Goal: Task Accomplishment & Management: Manage account settings

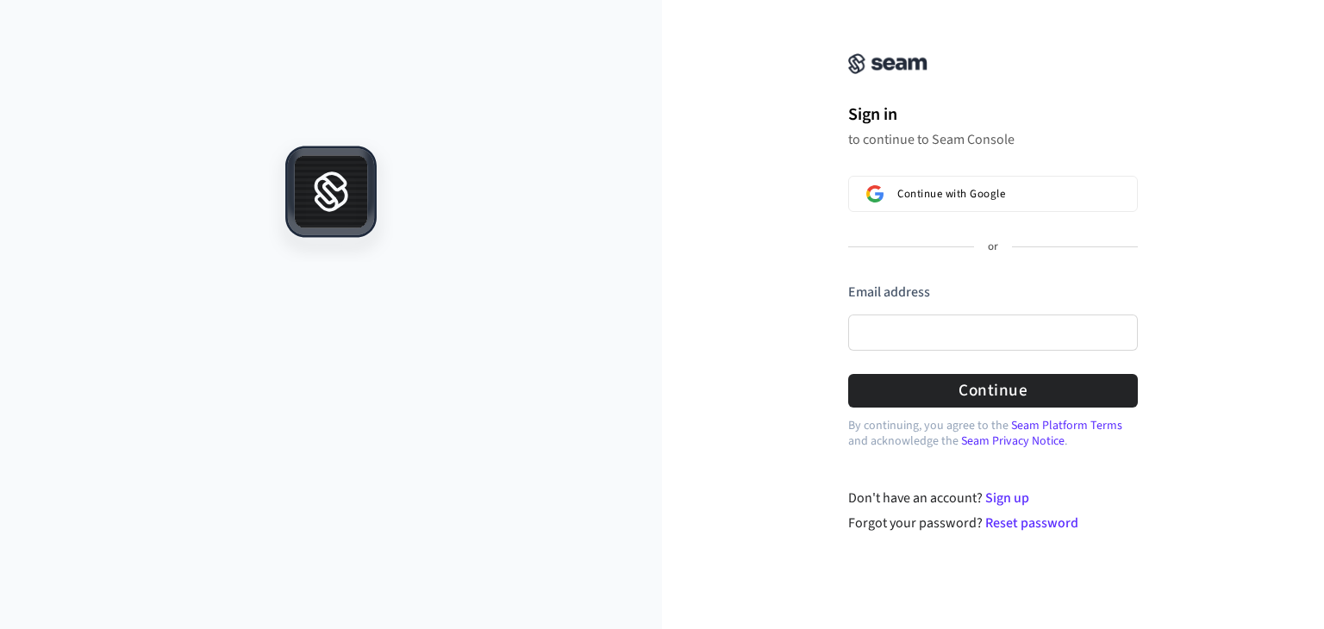
click at [962, 213] on div "Continue with Google or Email address Password Continue" at bounding box center [993, 292] width 290 height 232
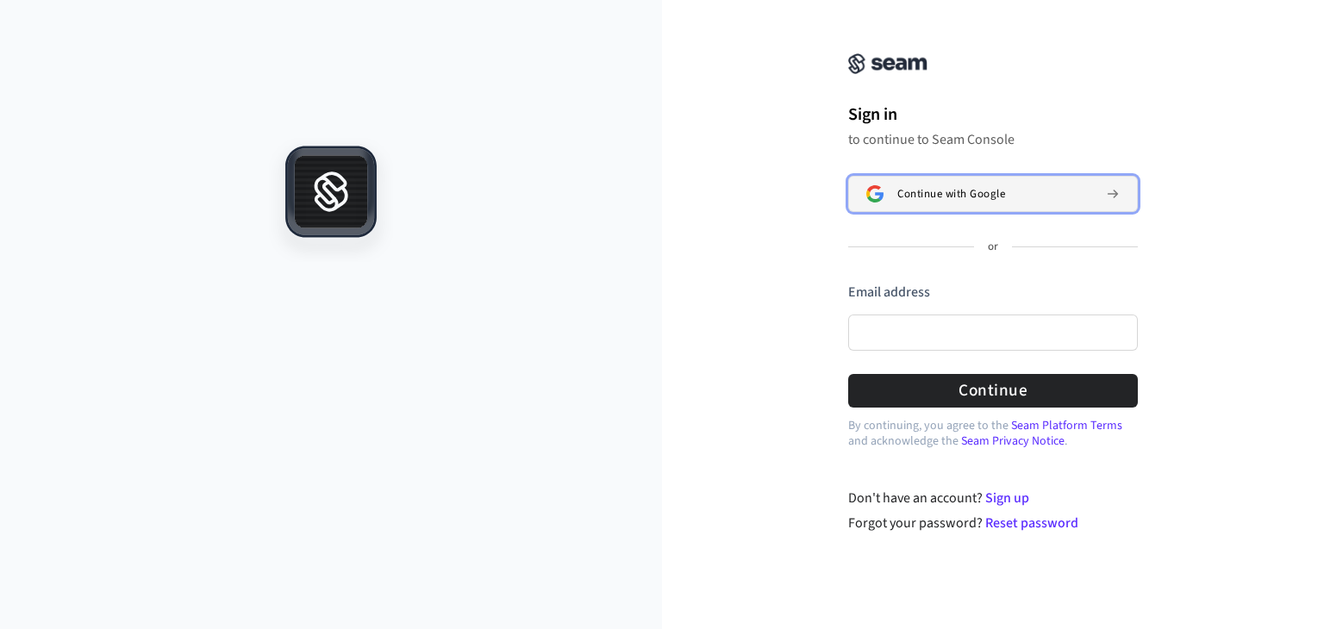
click at [966, 204] on button "Continue with Google" at bounding box center [993, 194] width 290 height 36
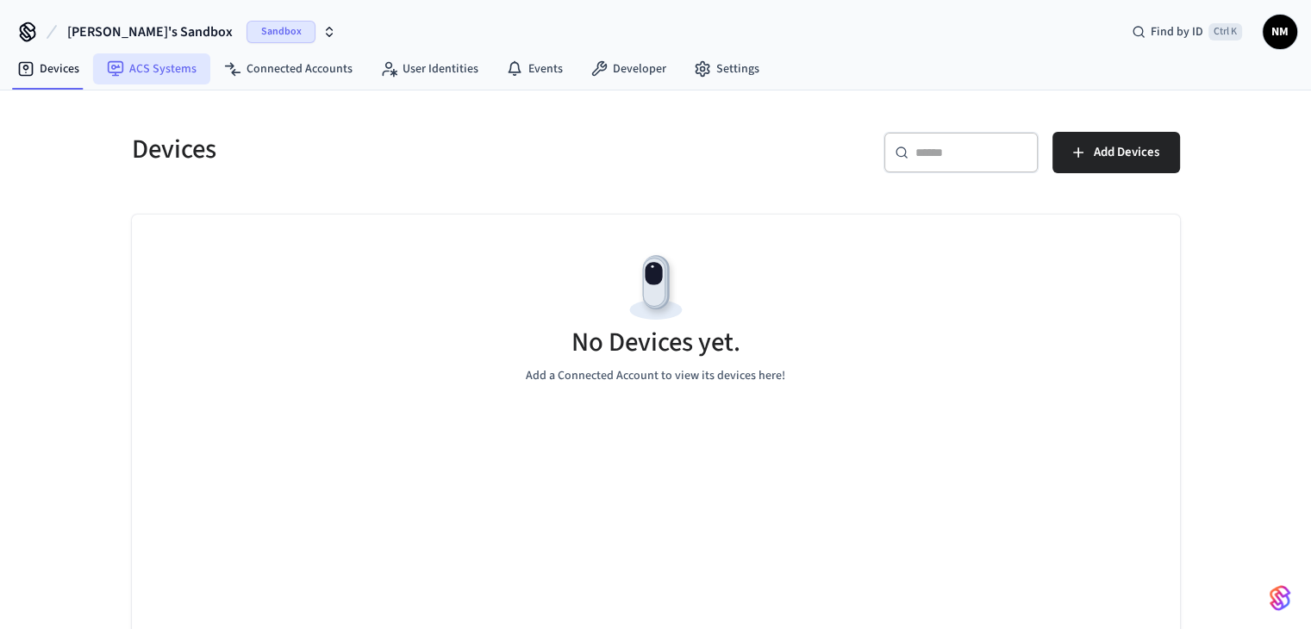
click at [129, 73] on link "ACS Systems" at bounding box center [151, 68] width 117 height 31
click at [296, 70] on link "Connected Accounts" at bounding box center [288, 68] width 156 height 31
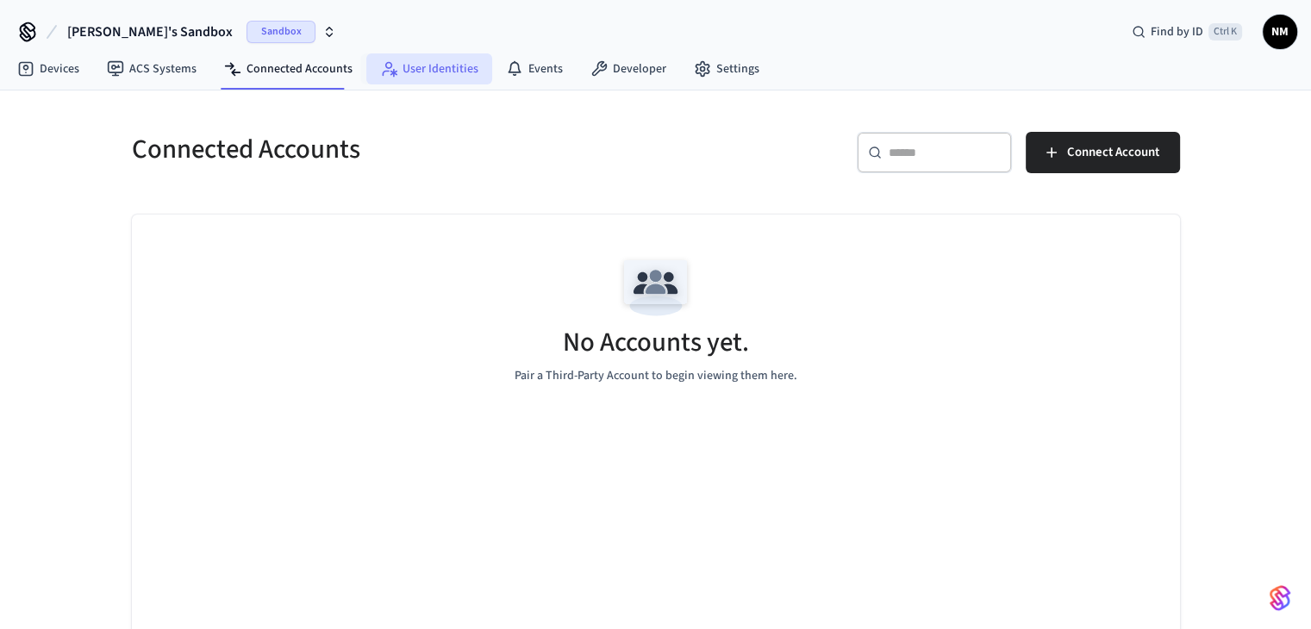
click at [409, 59] on link "User Identities" at bounding box center [429, 68] width 126 height 31
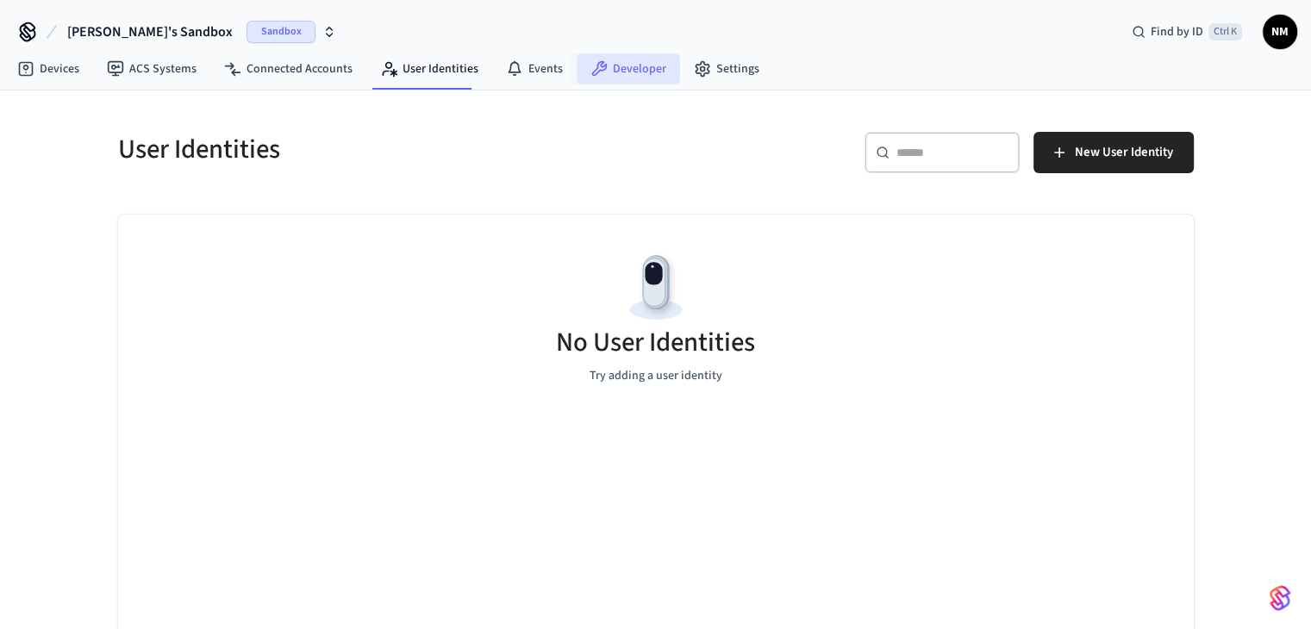
click at [596, 72] on icon at bounding box center [598, 68] width 17 height 17
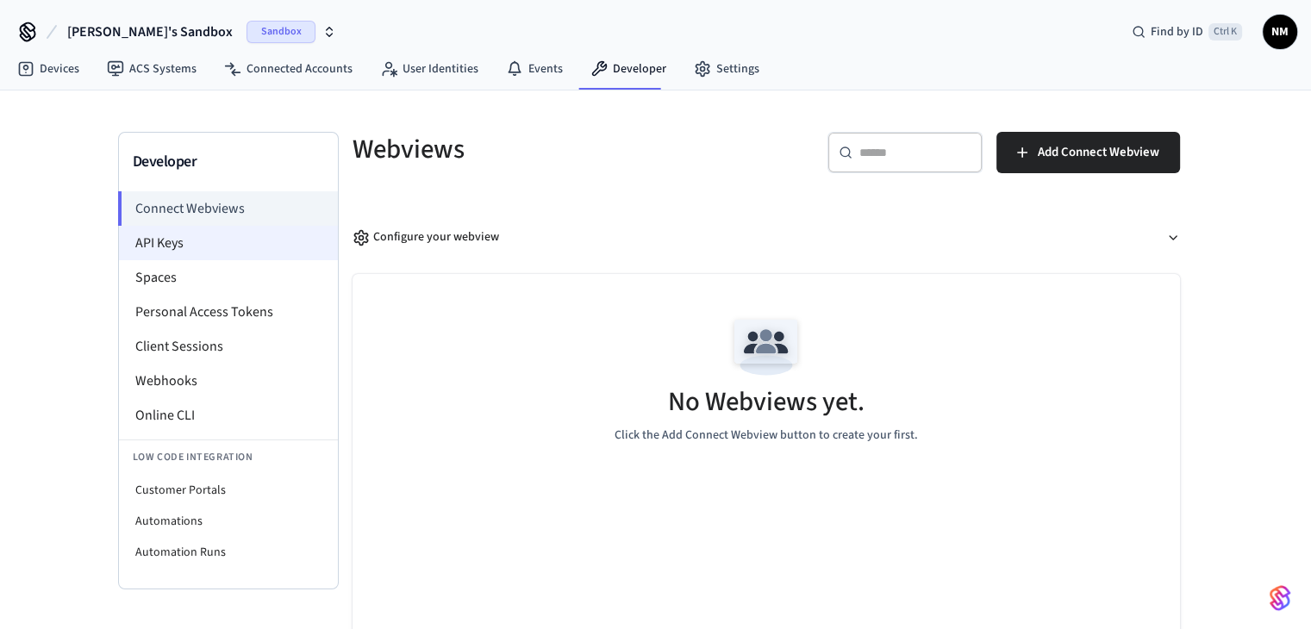
click at [182, 240] on li "API Keys" at bounding box center [228, 243] width 219 height 34
